Goal: Check status: Check status

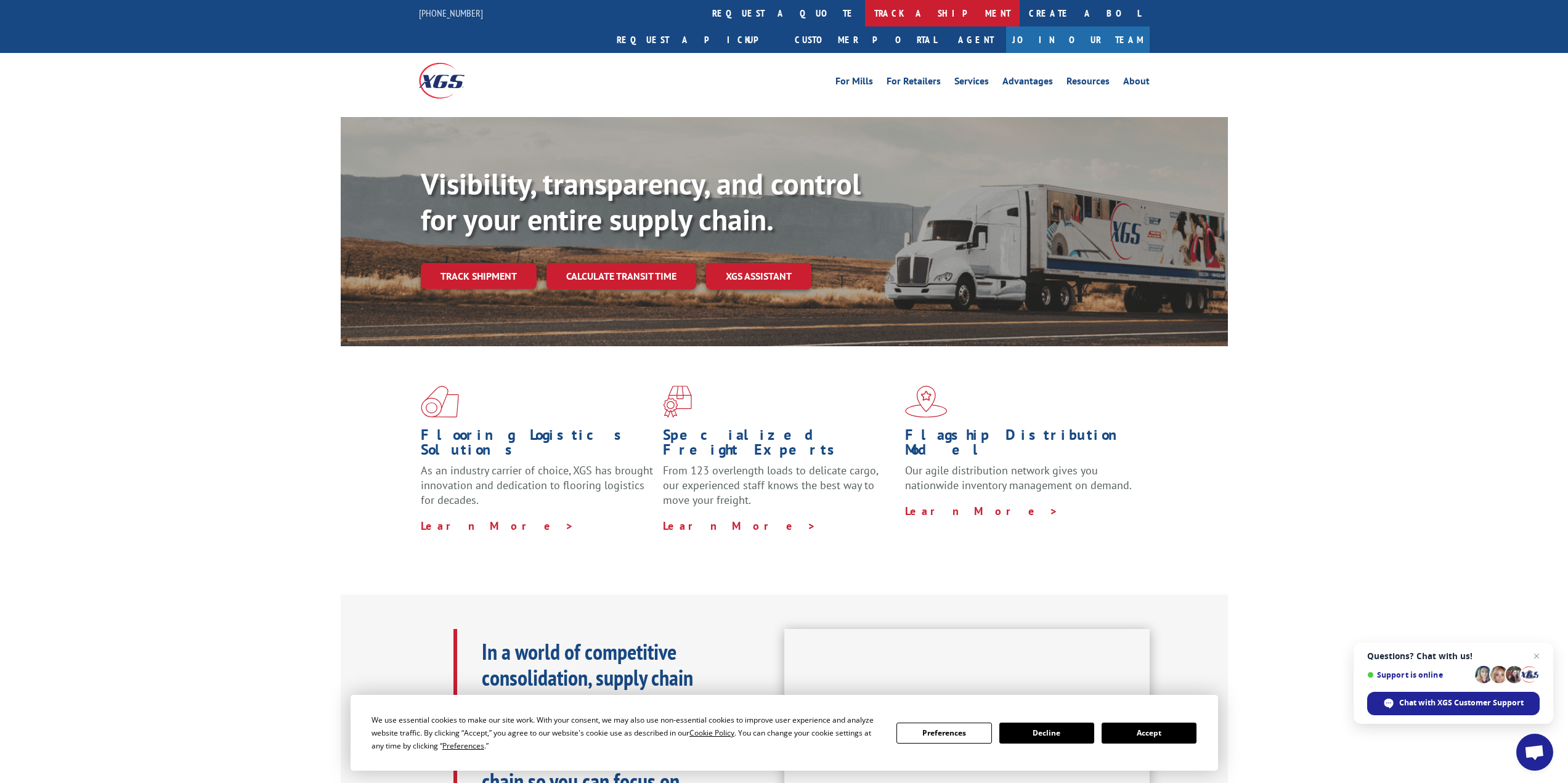
click at [865, 11] on link "track a shipment" at bounding box center [942, 13] width 154 height 27
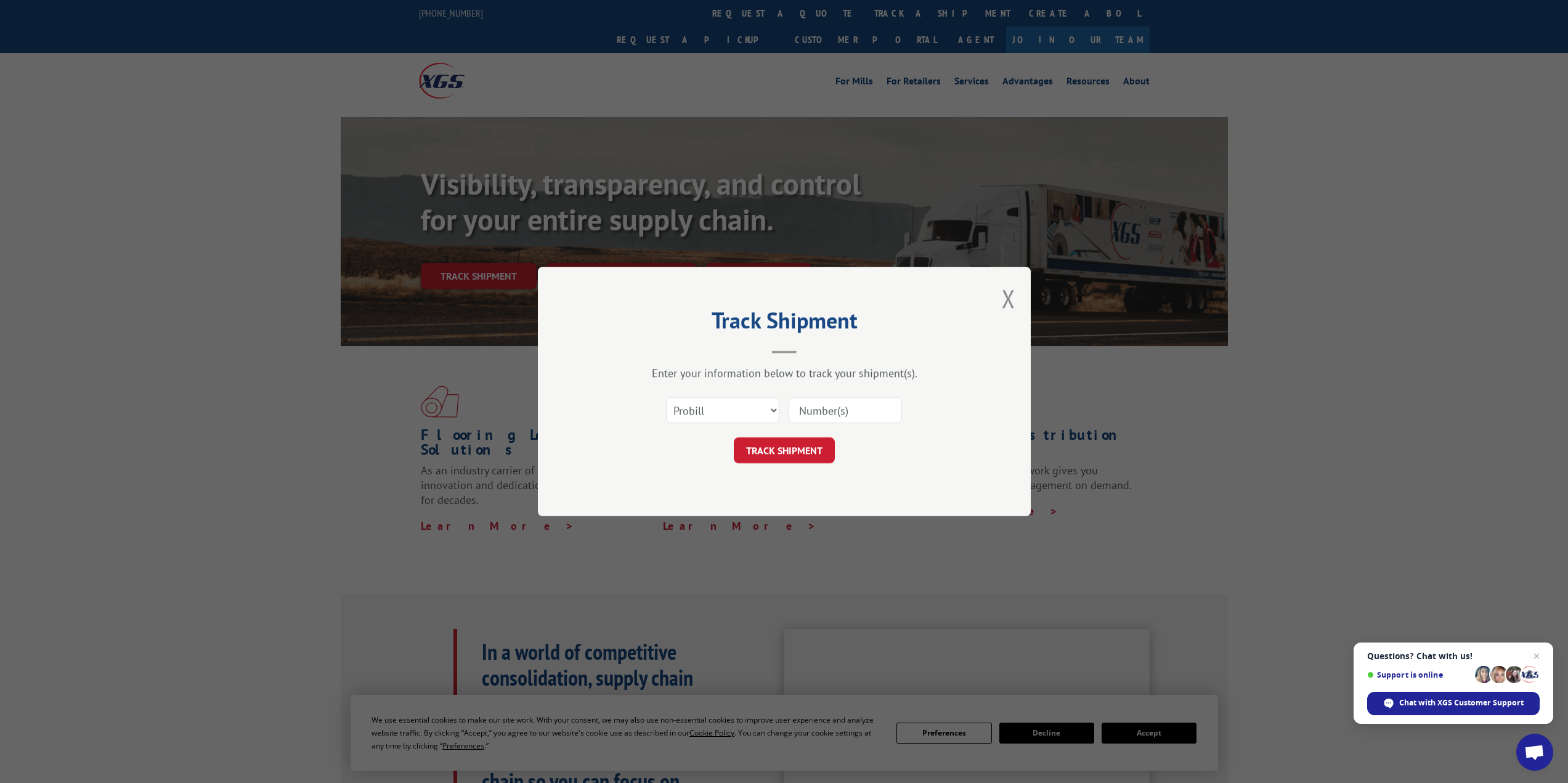
click at [837, 403] on input at bounding box center [845, 410] width 113 height 26
paste input "17563408"
click at [798, 409] on input "17563408" at bounding box center [845, 410] width 113 height 26
type input "xg 17563408"
click button "TRACK SHIPMENT" at bounding box center [784, 450] width 101 height 26
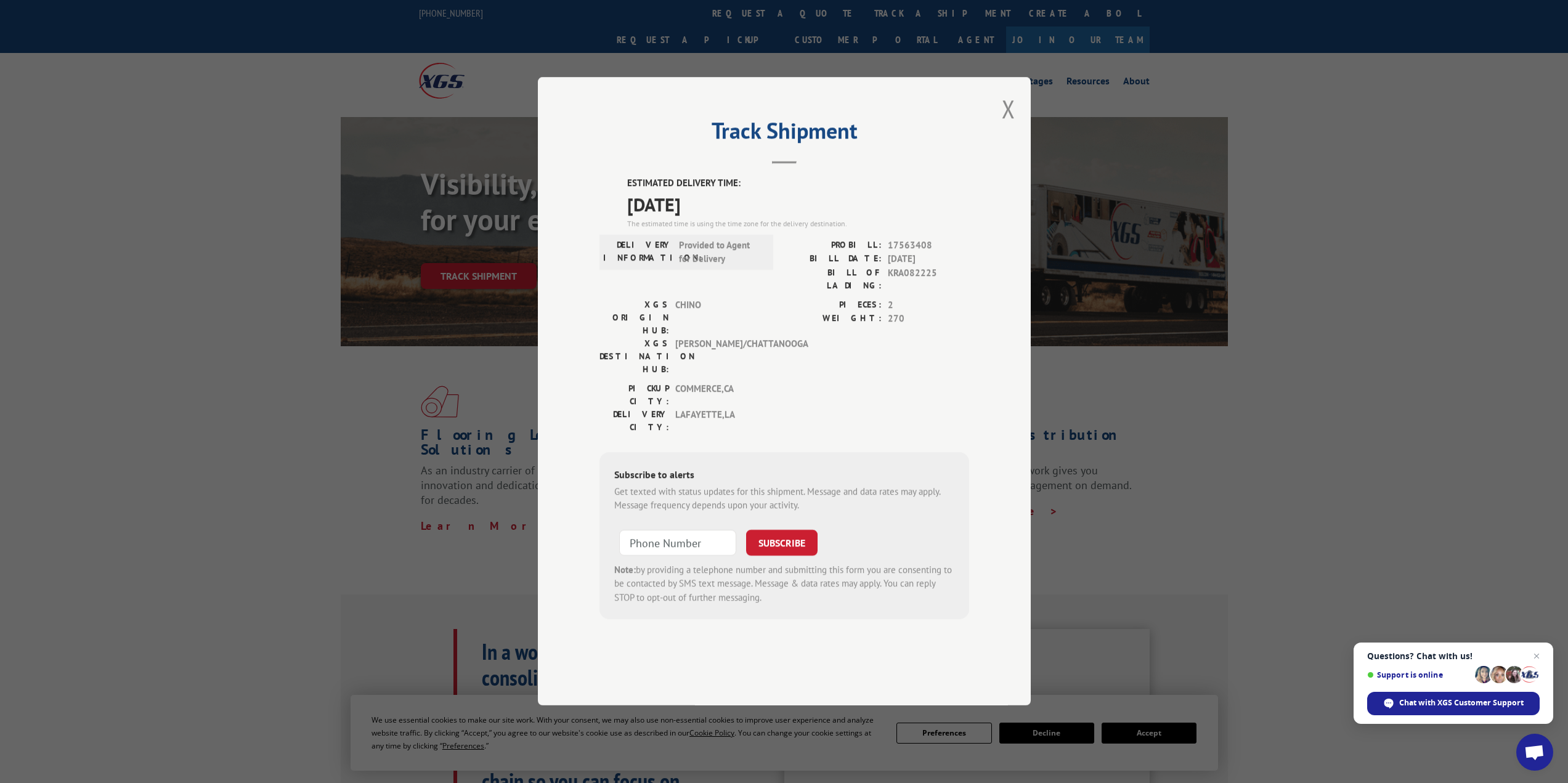
click at [663, 218] on span "[DATE]" at bounding box center [797, 204] width 342 height 28
click at [714, 218] on span "[DATE]" at bounding box center [797, 204] width 342 height 28
click at [692, 344] on span "[PERSON_NAME]/CHATTANOOGA" at bounding box center [717, 356] width 84 height 39
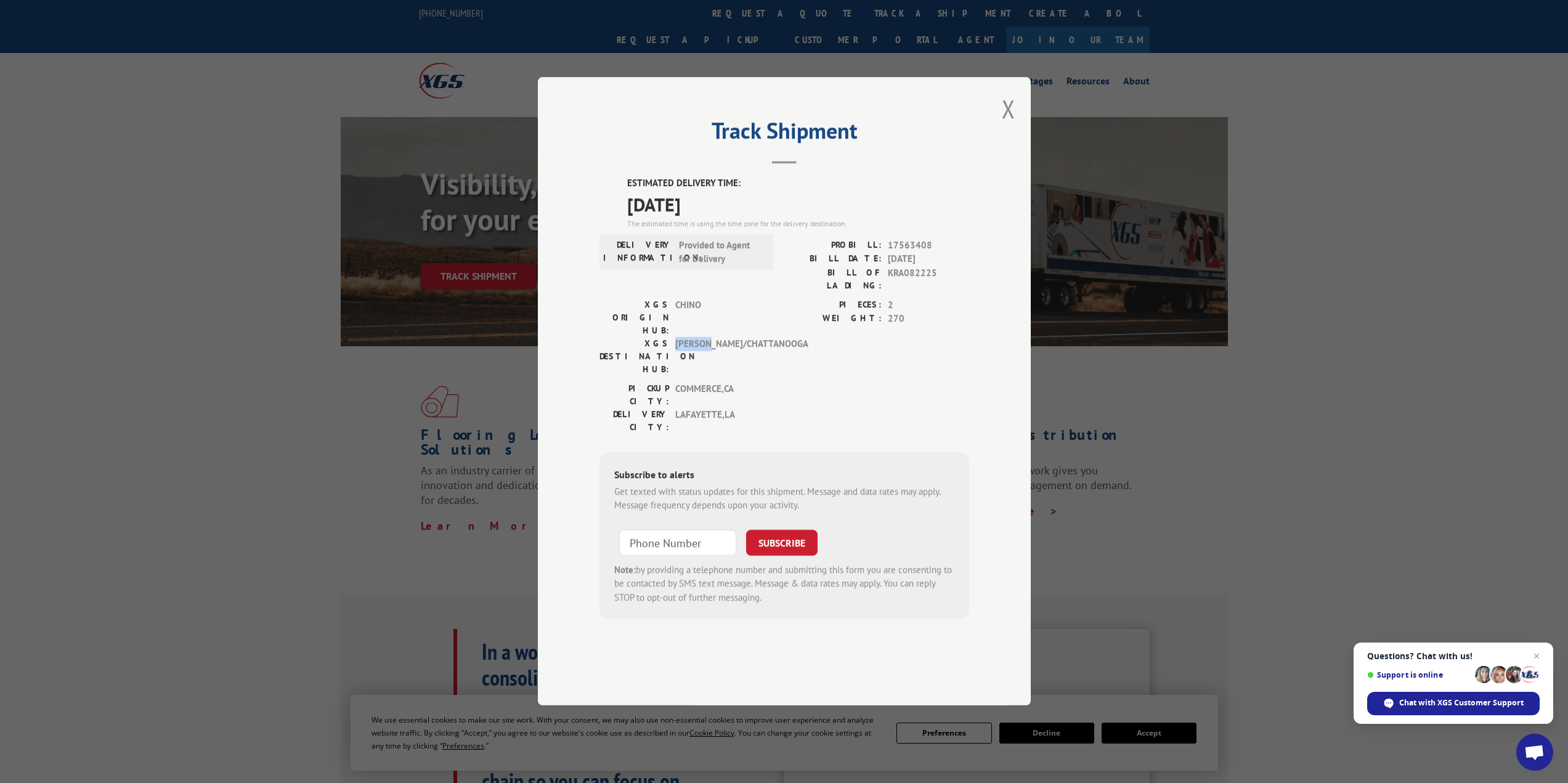
click at [692, 344] on span "[PERSON_NAME]/CHATTANOOGA" at bounding box center [717, 356] width 84 height 39
click at [1009, 125] on button "Close modal" at bounding box center [1009, 109] width 13 height 32
